Goal: Task Accomplishment & Management: Manage account settings

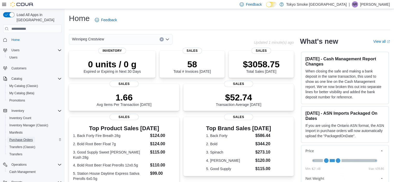
click at [28, 138] on span "Purchase Orders" at bounding box center [21, 140] width 24 height 4
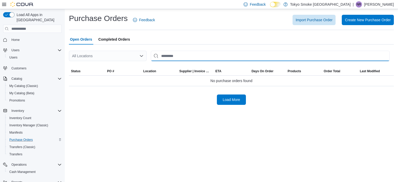
click at [173, 51] on input "This is a search bar. After typing your query, hit enter to filter the results …" at bounding box center [270, 56] width 239 height 10
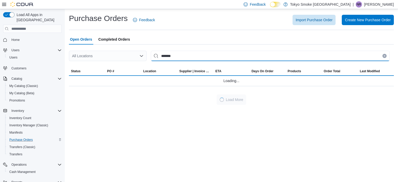
type input "*******"
